Goal: Transaction & Acquisition: Download file/media

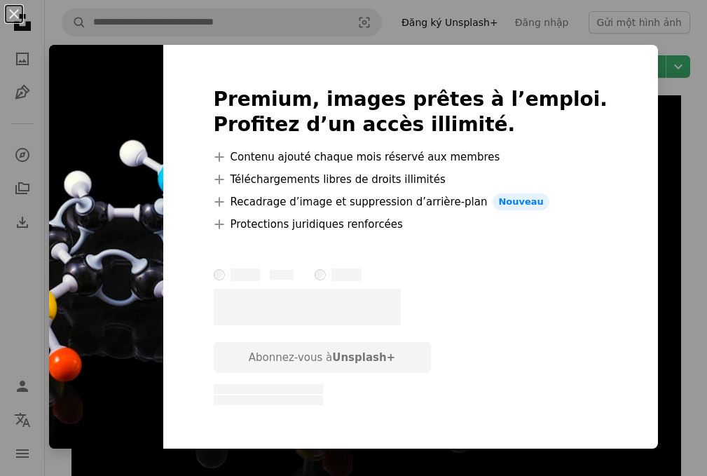
scroll to position [27, 0]
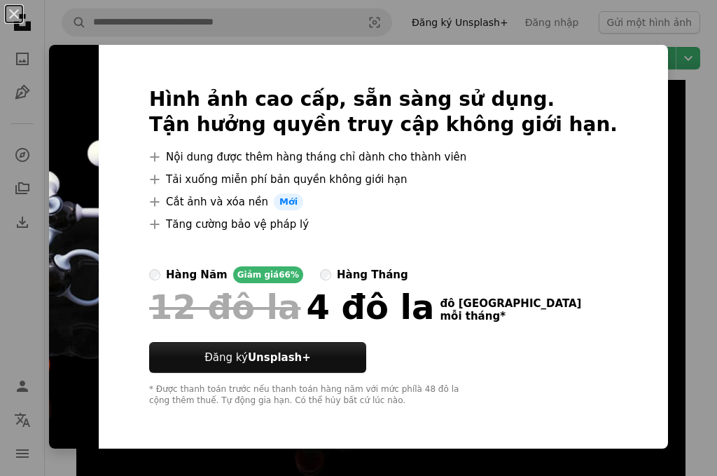
click at [22, 21] on button "An X shape" at bounding box center [14, 14] width 17 height 17
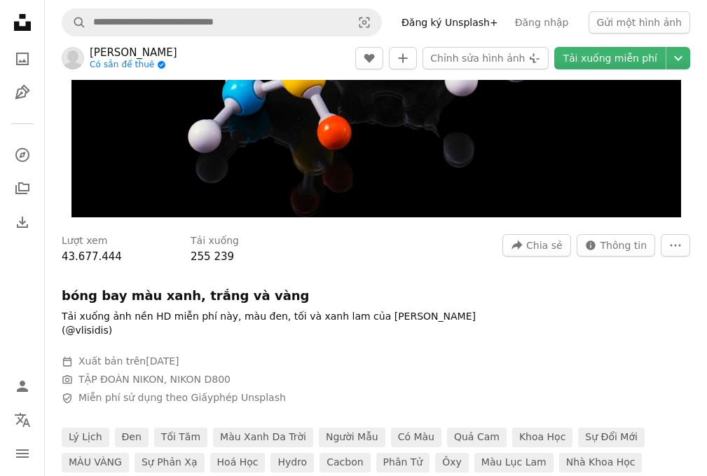
scroll to position [307, 0]
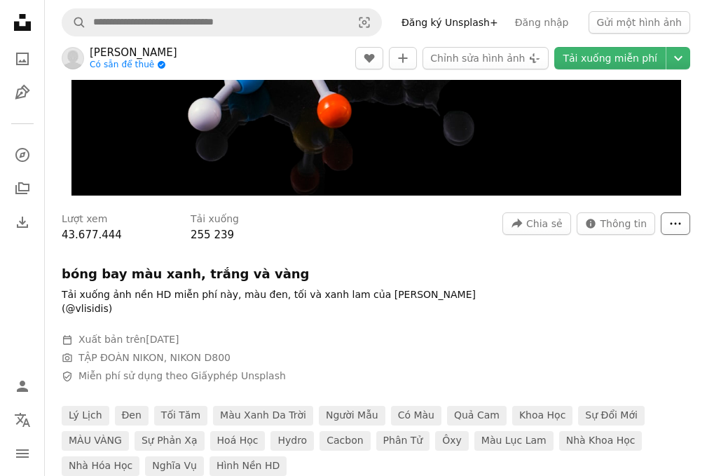
click at [676, 219] on icon "More Actions" at bounding box center [675, 223] width 13 height 13
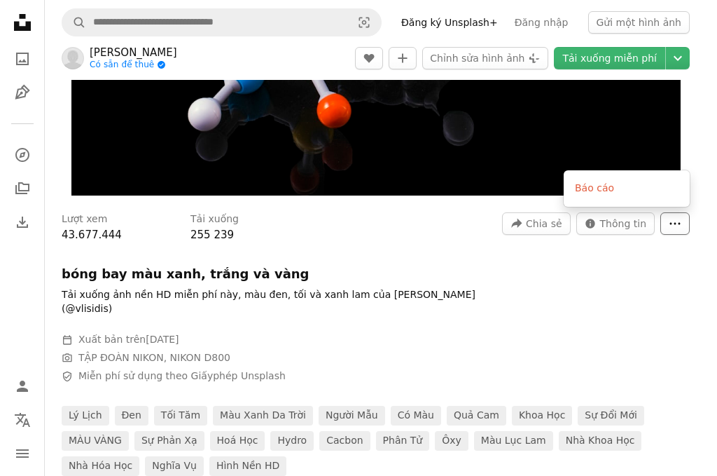
click at [676, 219] on icon "More Actions" at bounding box center [675, 223] width 13 height 13
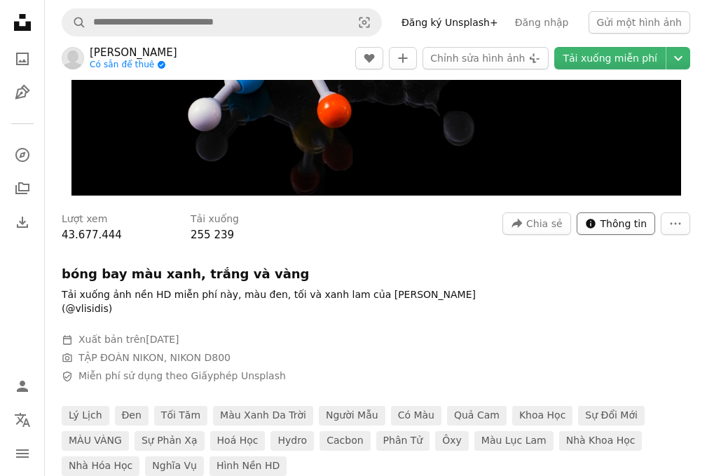
click at [635, 226] on font "Thông tin" at bounding box center [623, 223] width 46 height 11
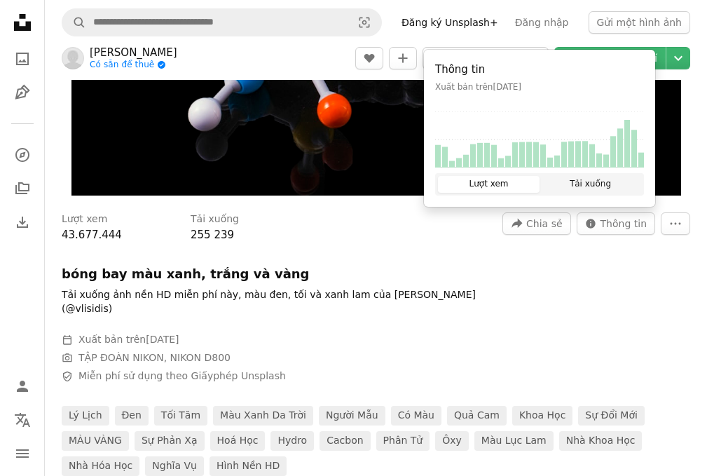
click at [588, 186] on font "Tải xuống" at bounding box center [589, 184] width 41 height 10
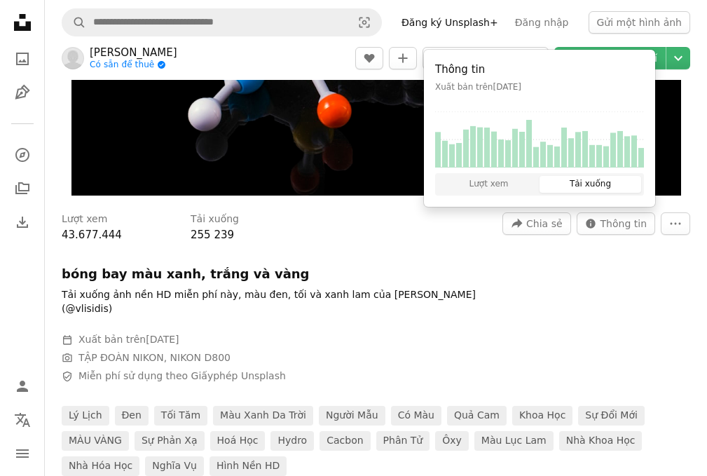
click at [634, 267] on div "Lượt xem 43.677.444 Tải xuống 255 239 A forward-right arrow Chia sẻ Info icon T…" at bounding box center [376, 338] width 662 height 273
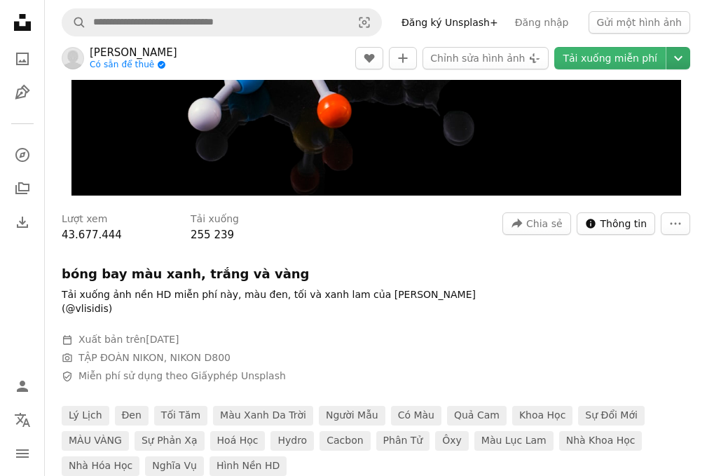
scroll to position [167, 0]
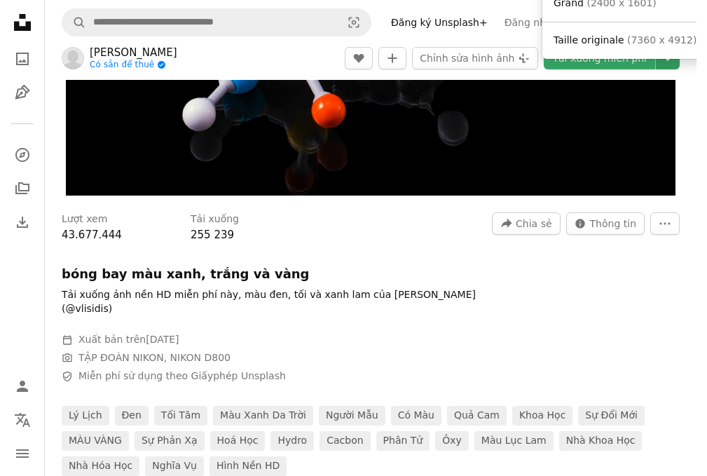
click at [679, 62] on icon "Chevron down" at bounding box center [667, 58] width 22 height 17
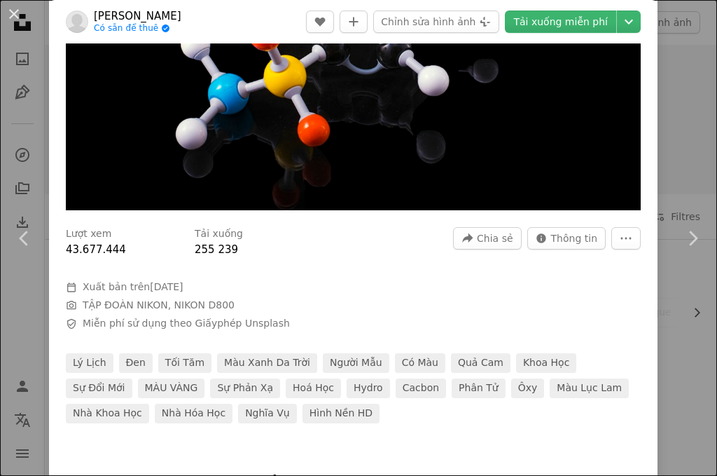
scroll to position [280, 0]
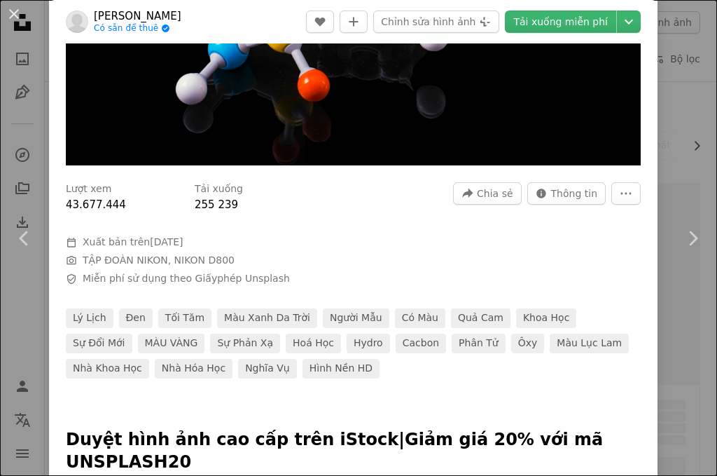
click at [663, 118] on div "An X shape Chevron left Chevron right [PERSON_NAME] Có sẵn để thuê A checkmark …" at bounding box center [358, 238] width 717 height 476
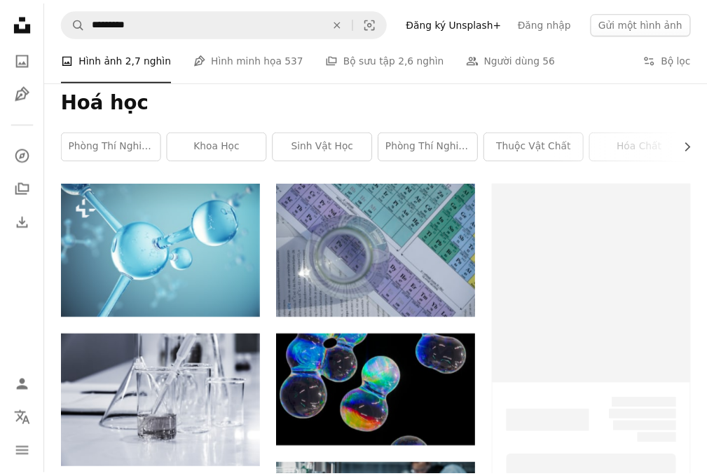
scroll to position [490, 0]
